Goal: Find specific page/section: Find specific page/section

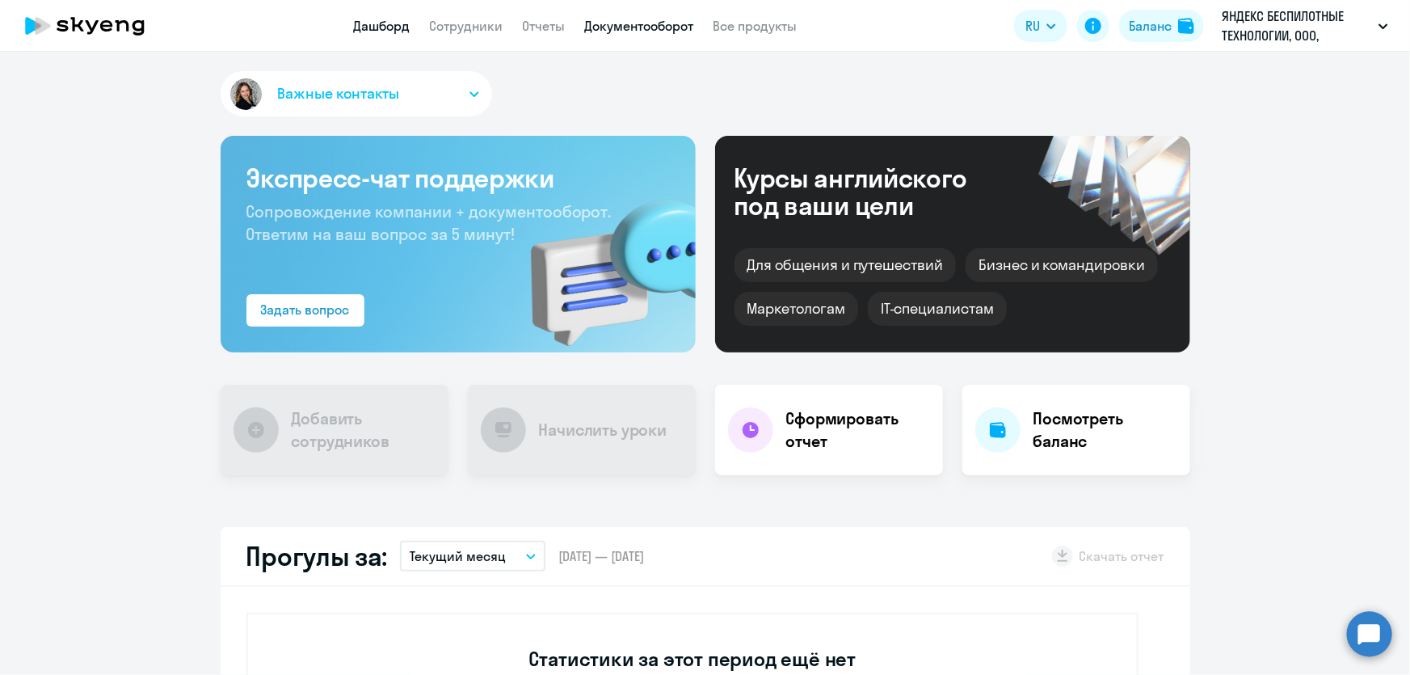
click at [634, 23] on link "Документооборот" at bounding box center [639, 26] width 109 height 16
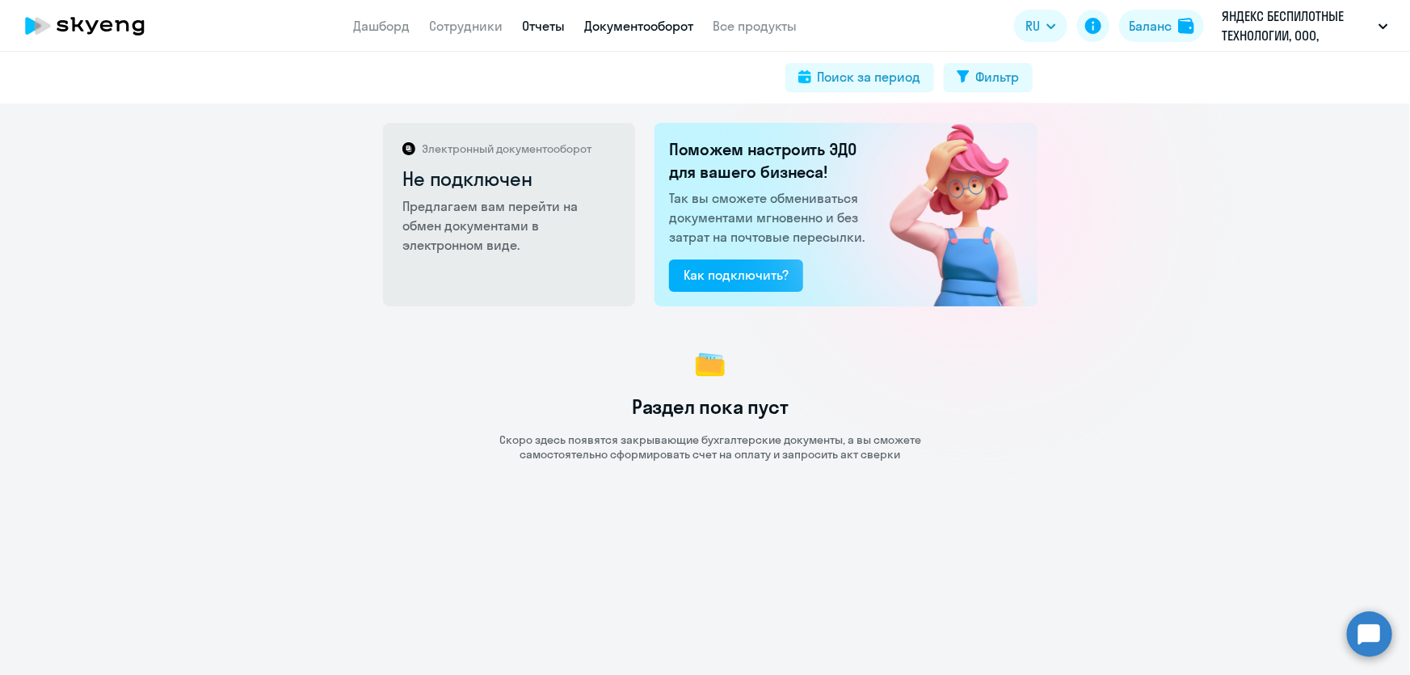
click at [556, 28] on link "Отчеты" at bounding box center [544, 26] width 43 height 16
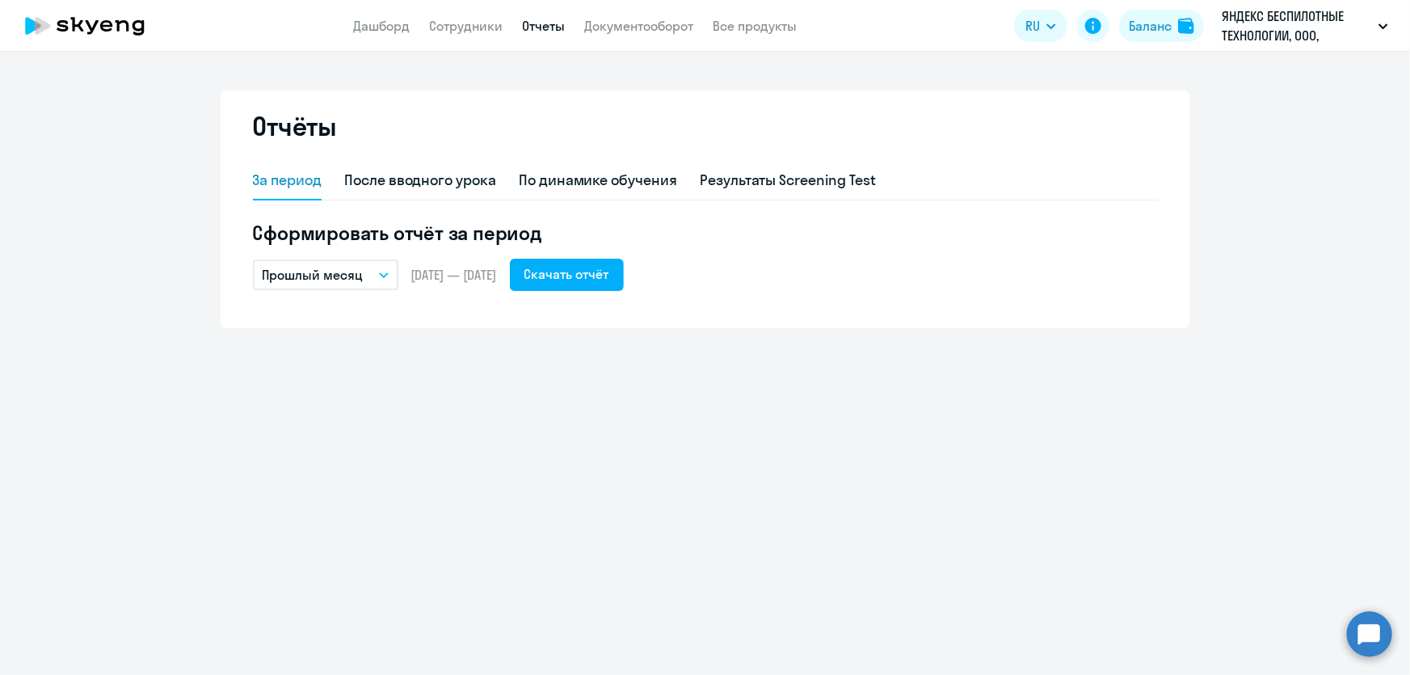
click at [577, 141] on div "Отчёты" at bounding box center [705, 136] width 905 height 52
click at [550, 114] on div "Отчёты" at bounding box center [705, 136] width 905 height 52
click at [349, 283] on p "Прошлый месяц" at bounding box center [313, 274] width 101 height 19
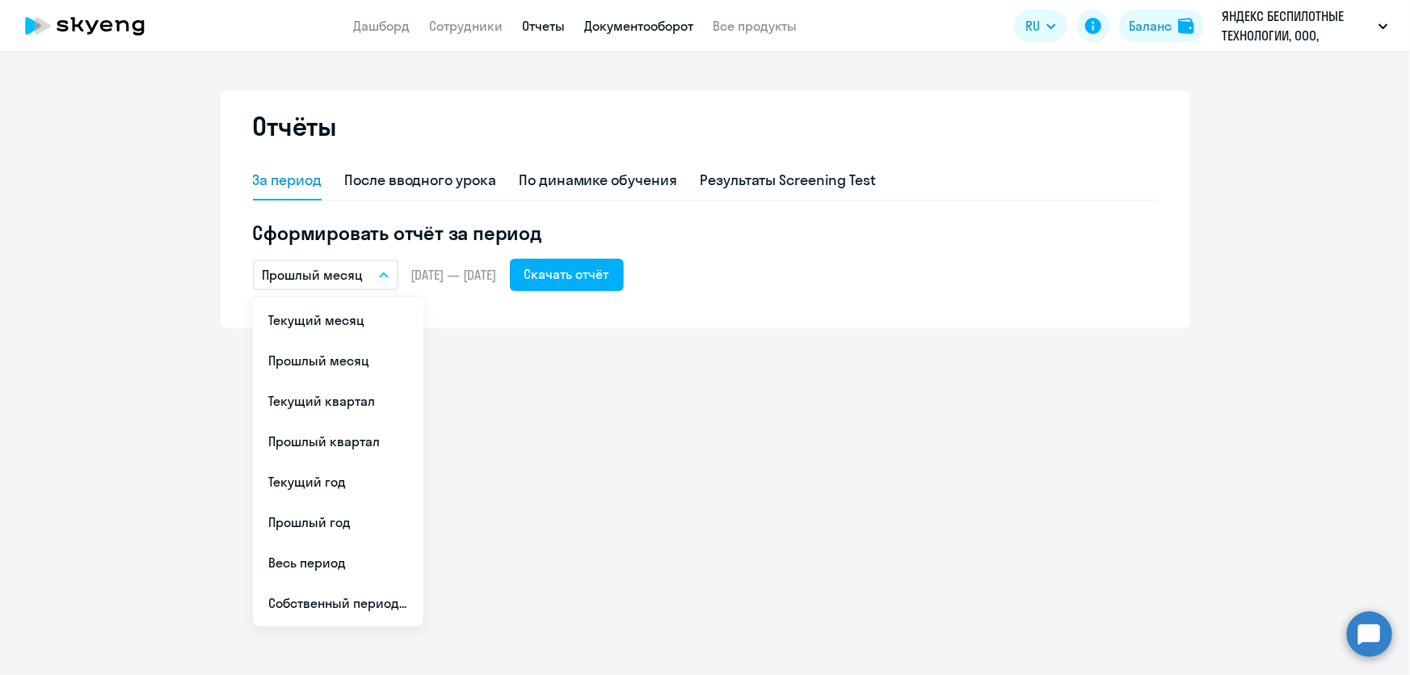
click at [647, 30] on link "Документооборот" at bounding box center [639, 26] width 109 height 16
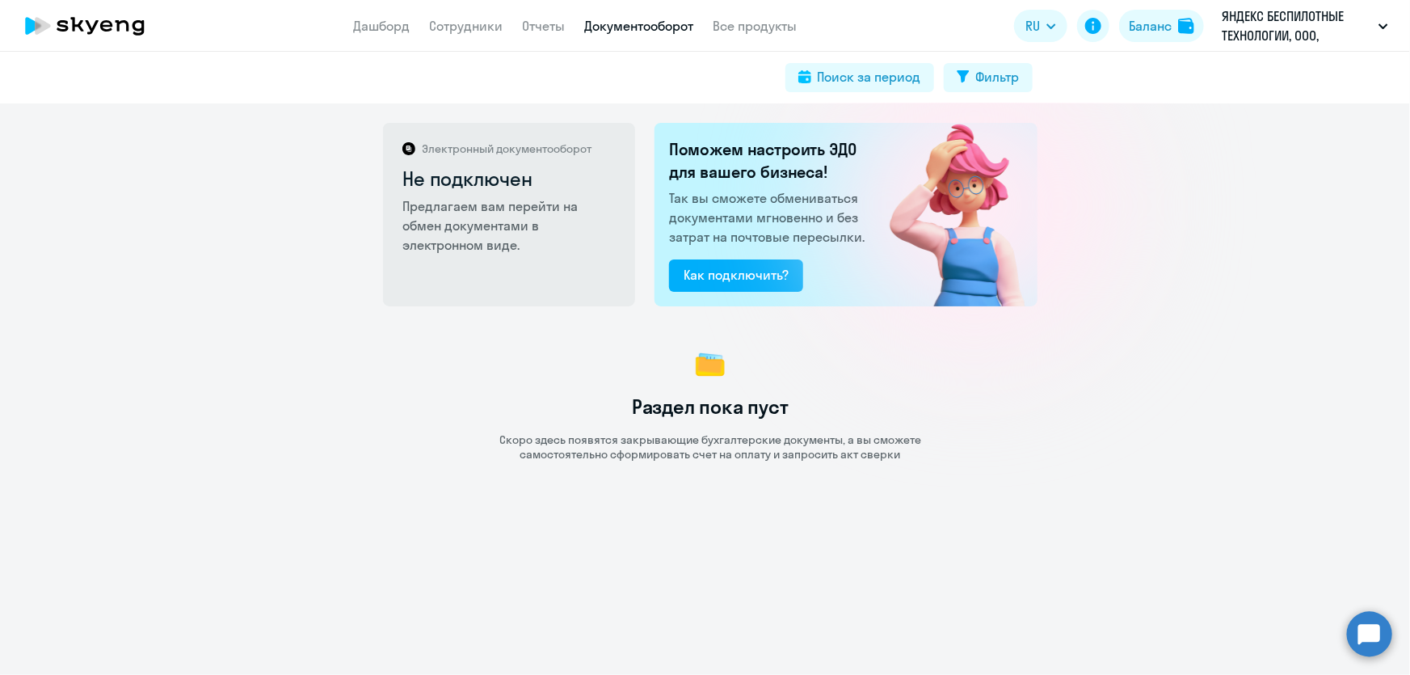
click at [357, 36] on app-header "Дашборд Сотрудники Отчеты Документооборот Все продукты Дашборд Сотрудники Отчет…" at bounding box center [705, 26] width 1410 height 52
click at [368, 32] on link "Дашборд" at bounding box center [382, 26] width 57 height 16
